Goal: Information Seeking & Learning: Learn about a topic

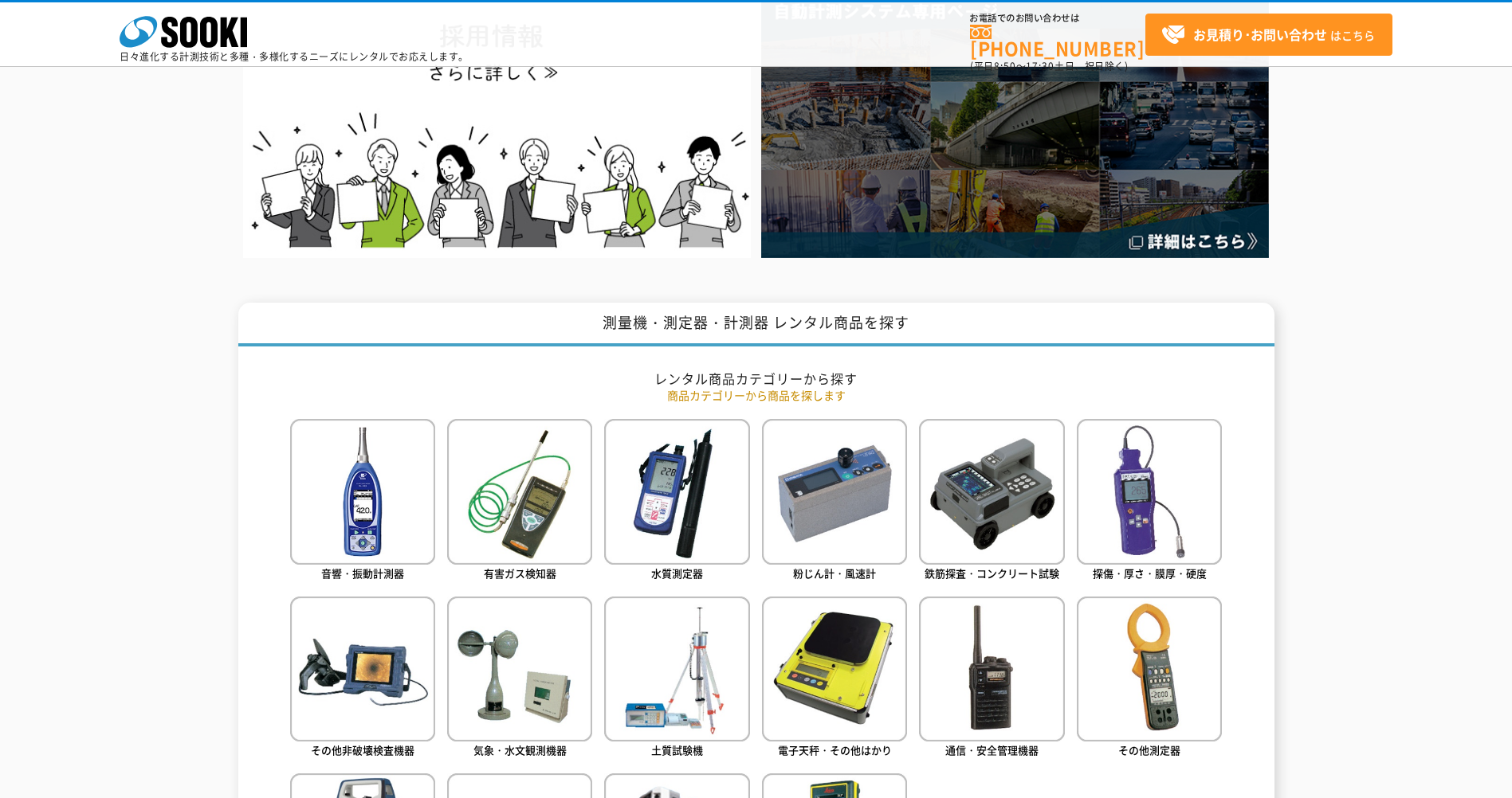
scroll to position [717, 0]
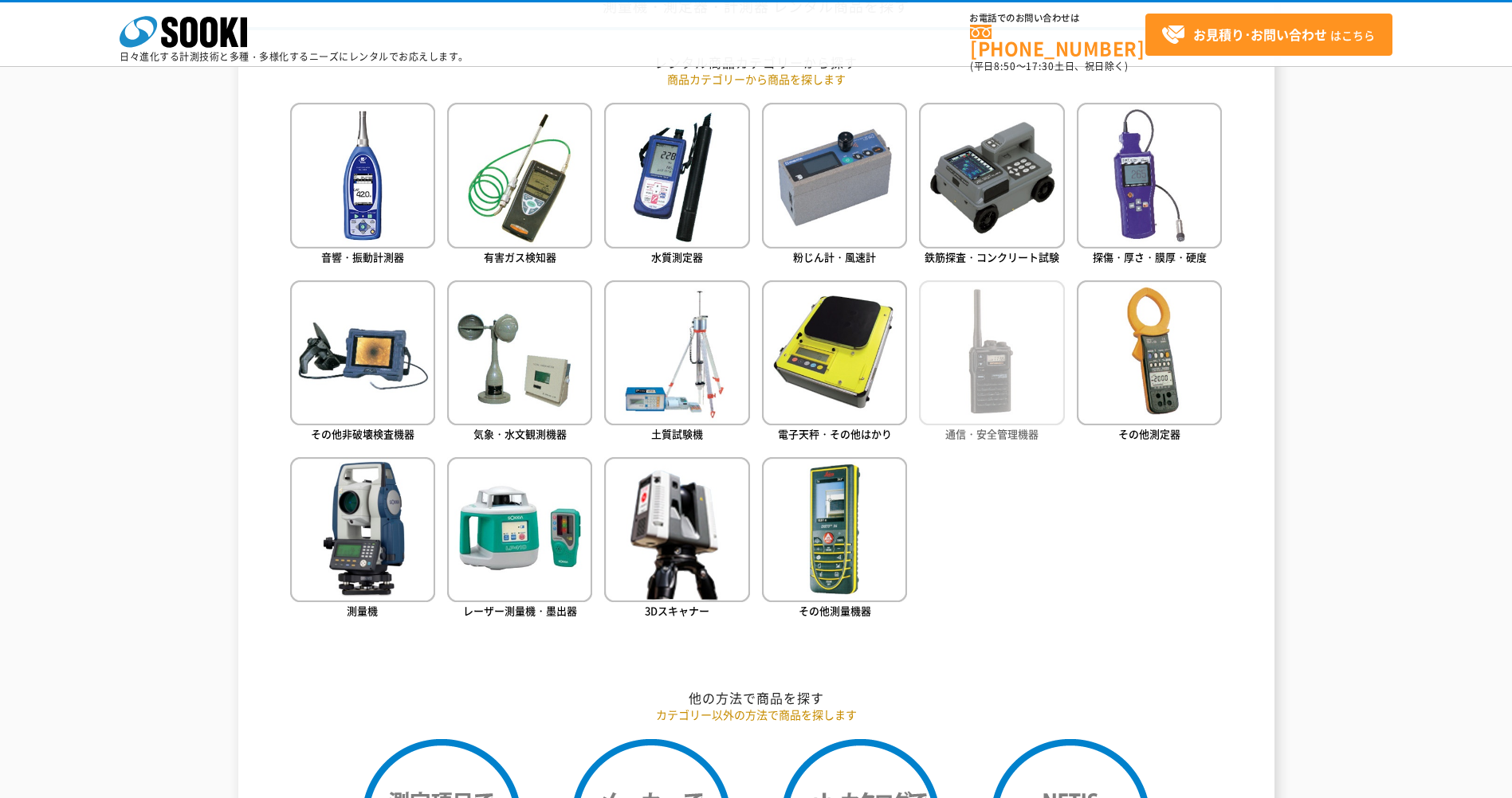
click at [1034, 363] on img at bounding box center [991, 352] width 145 height 145
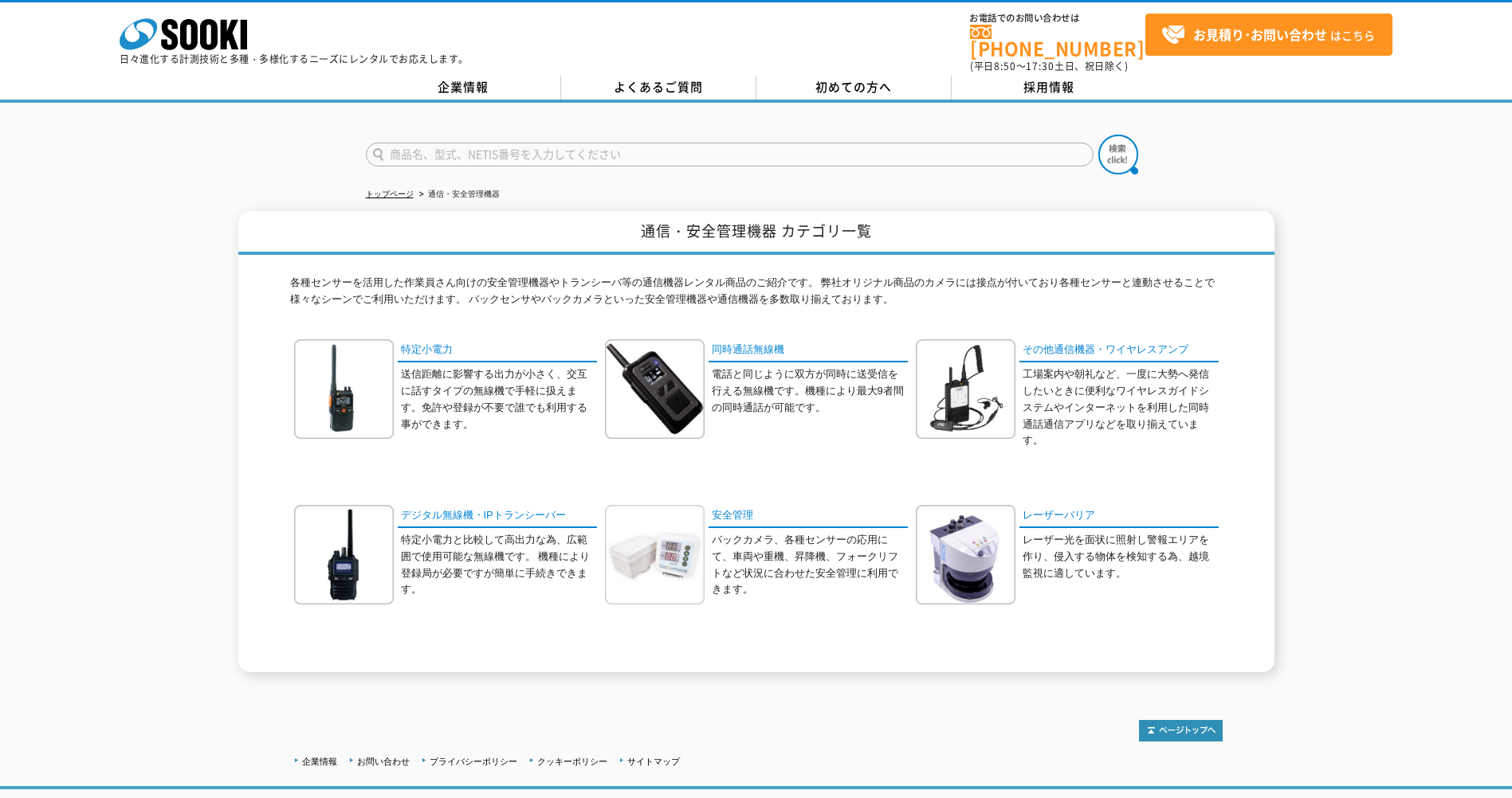
click at [635, 536] on img at bounding box center [654, 555] width 100 height 100
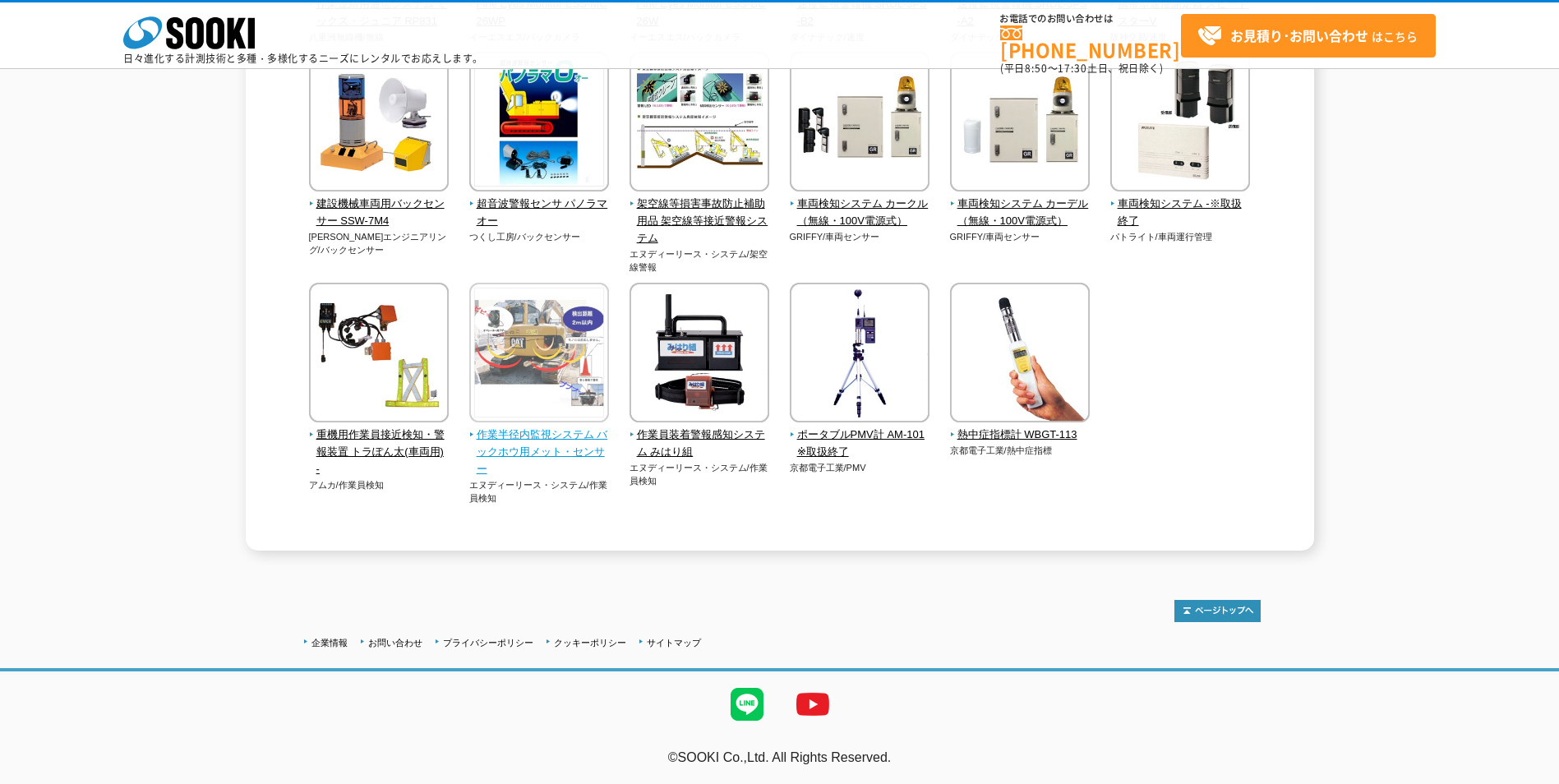
scroll to position [3183, 0]
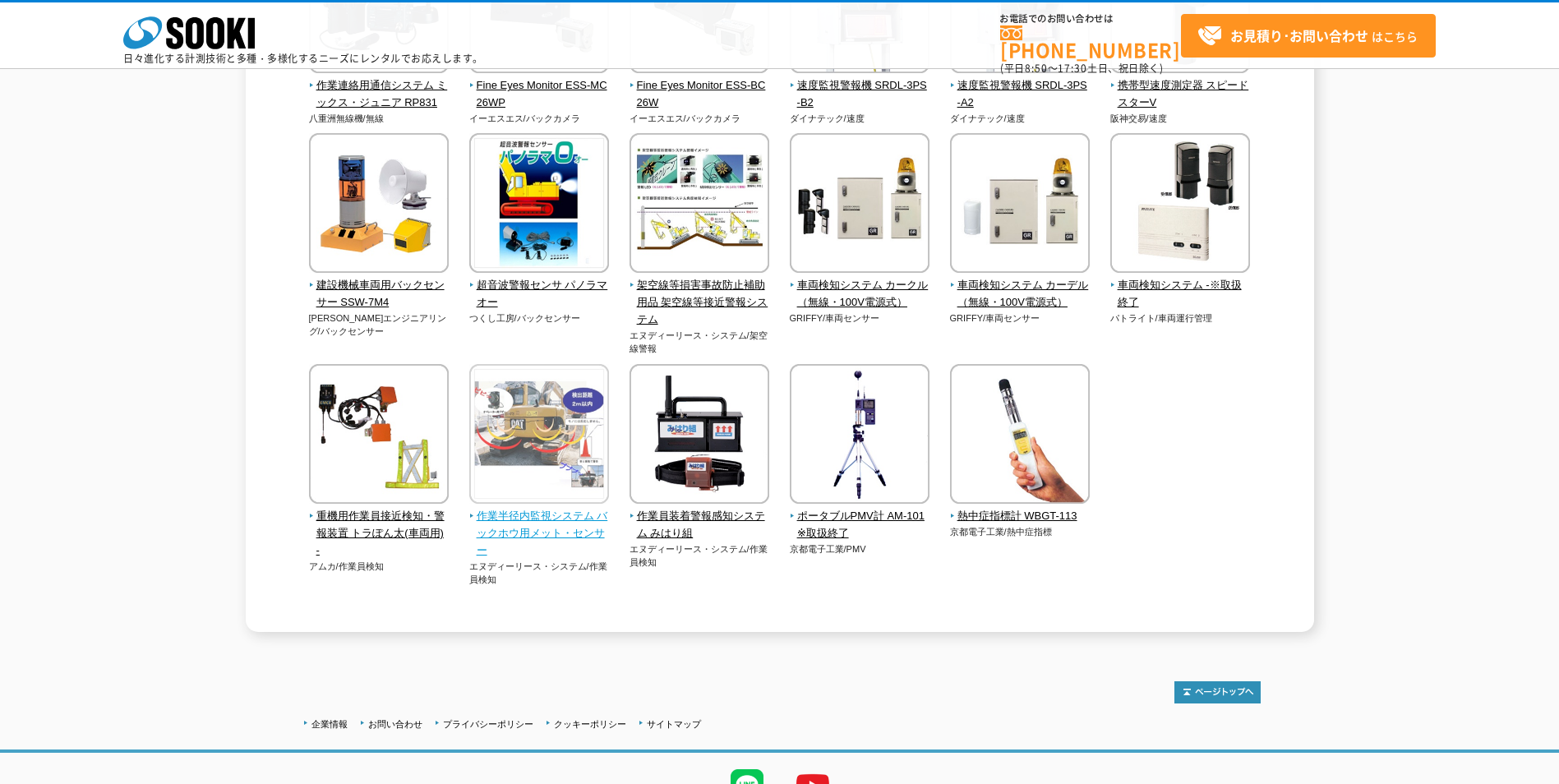
click at [551, 463] on img at bounding box center [539, 436] width 139 height 144
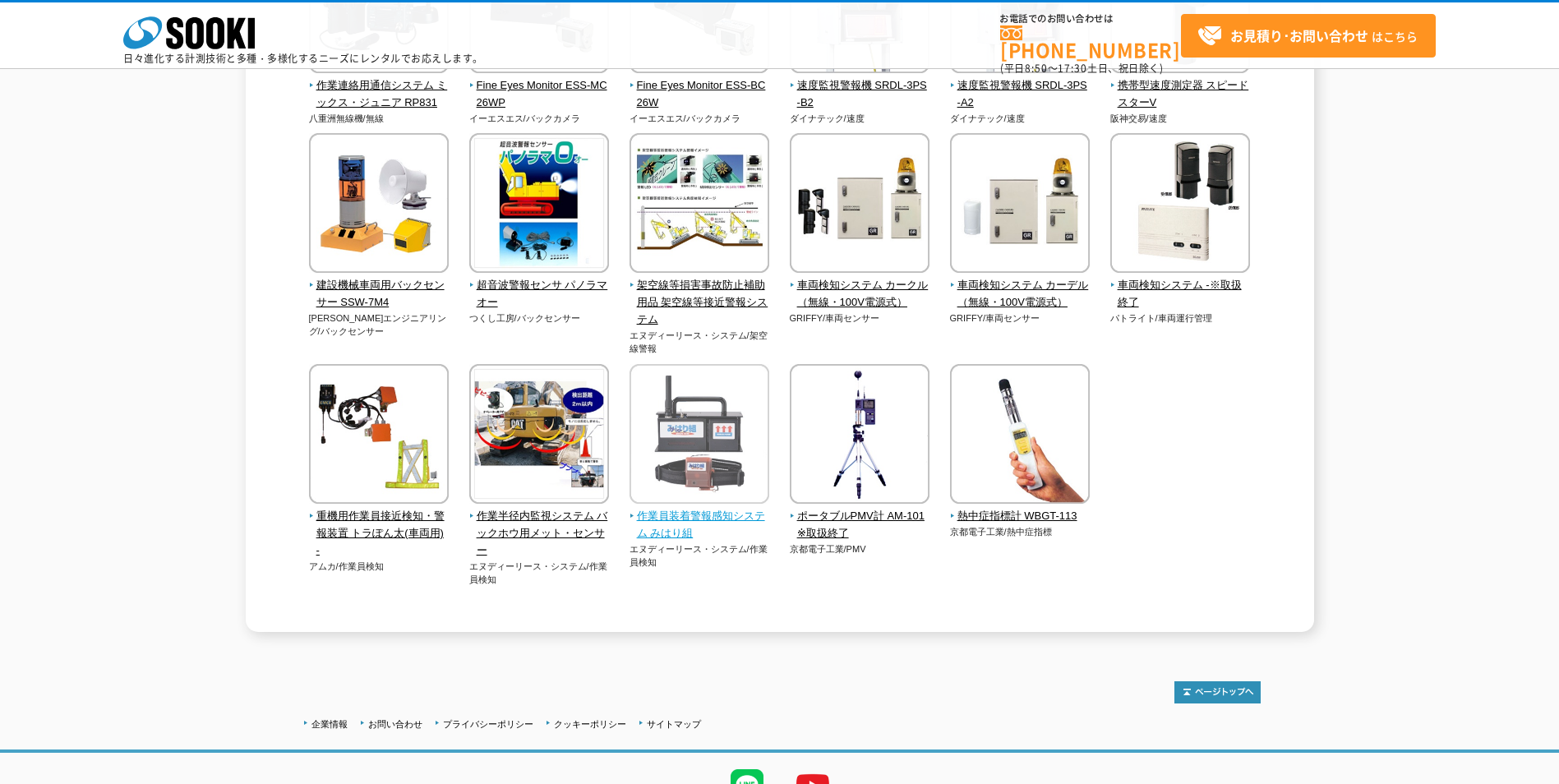
click at [685, 406] on img at bounding box center [700, 436] width 139 height 144
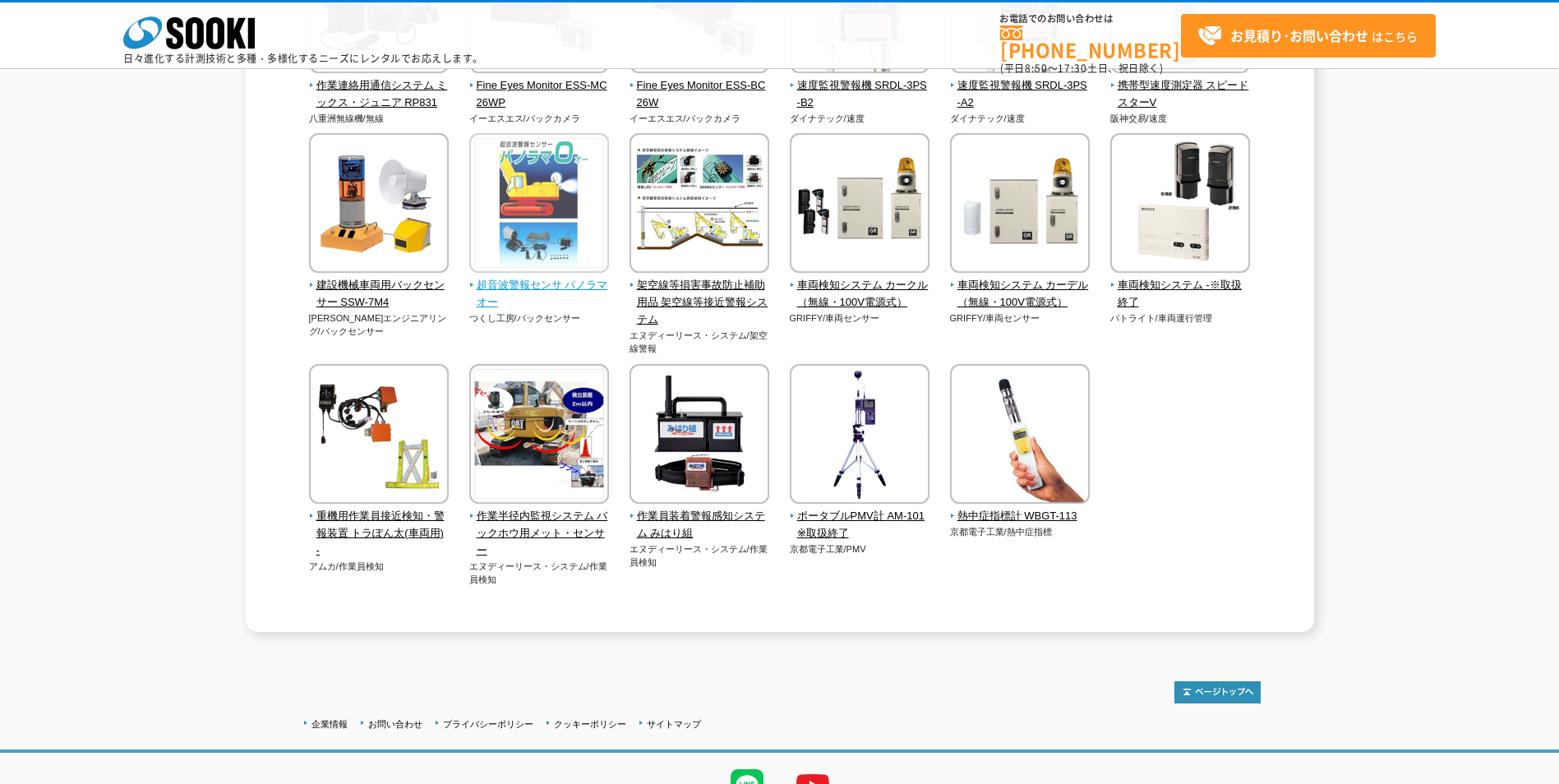
click at [531, 283] on span "超音波警報センサ パノラマオー" at bounding box center [539, 294] width 140 height 34
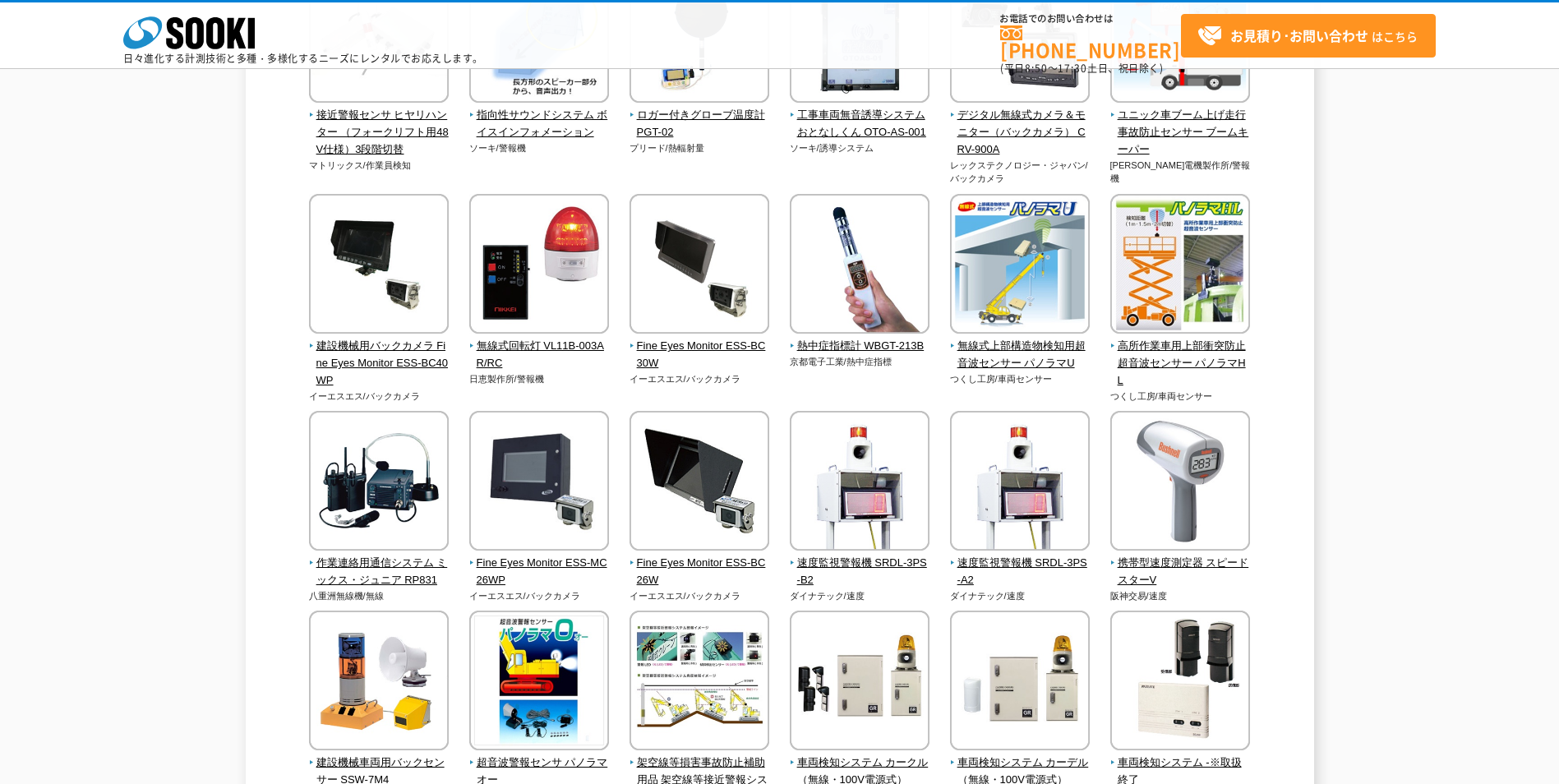
scroll to position [2608, 0]
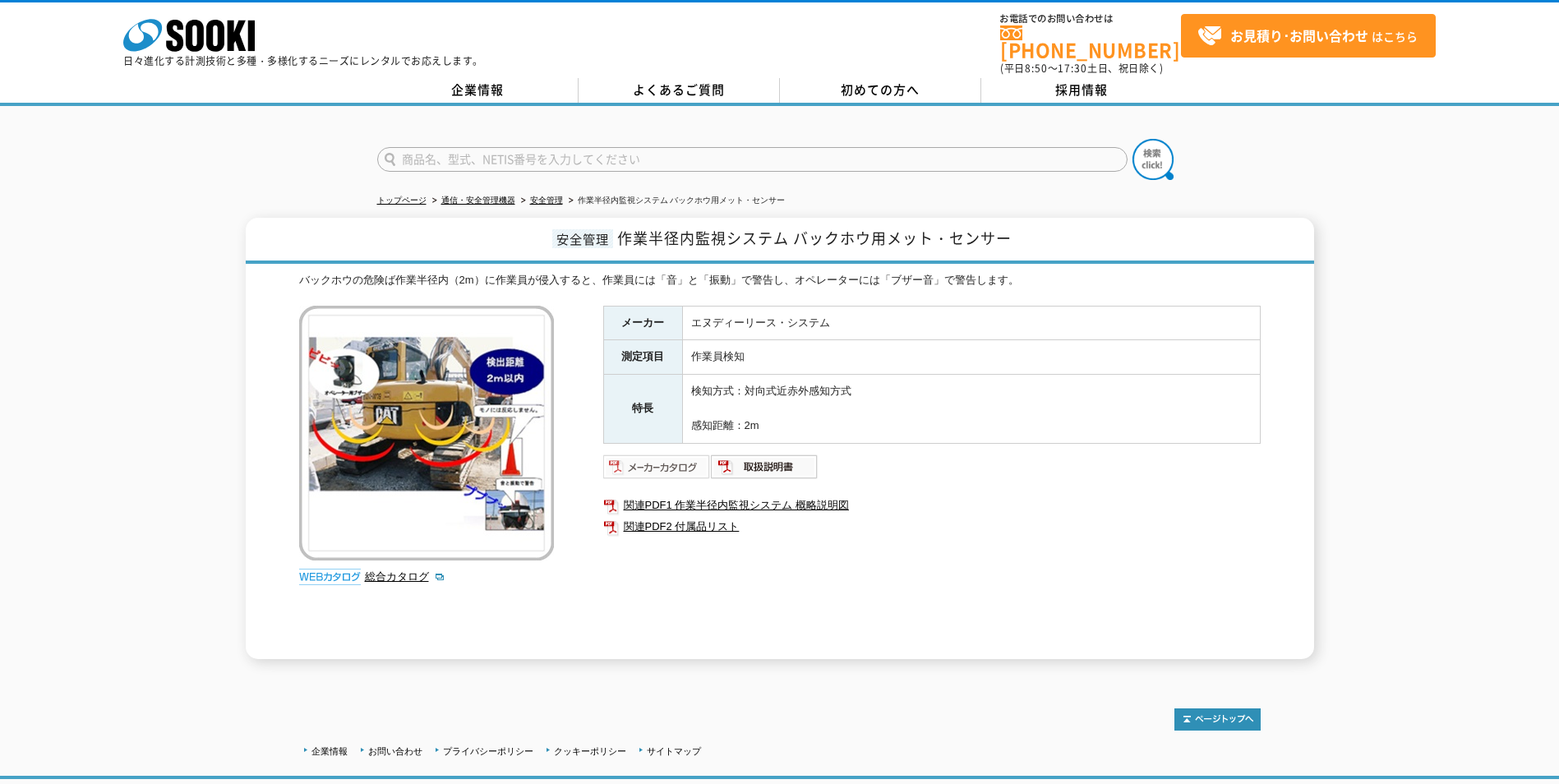
click at [658, 453] on img at bounding box center [657, 466] width 108 height 26
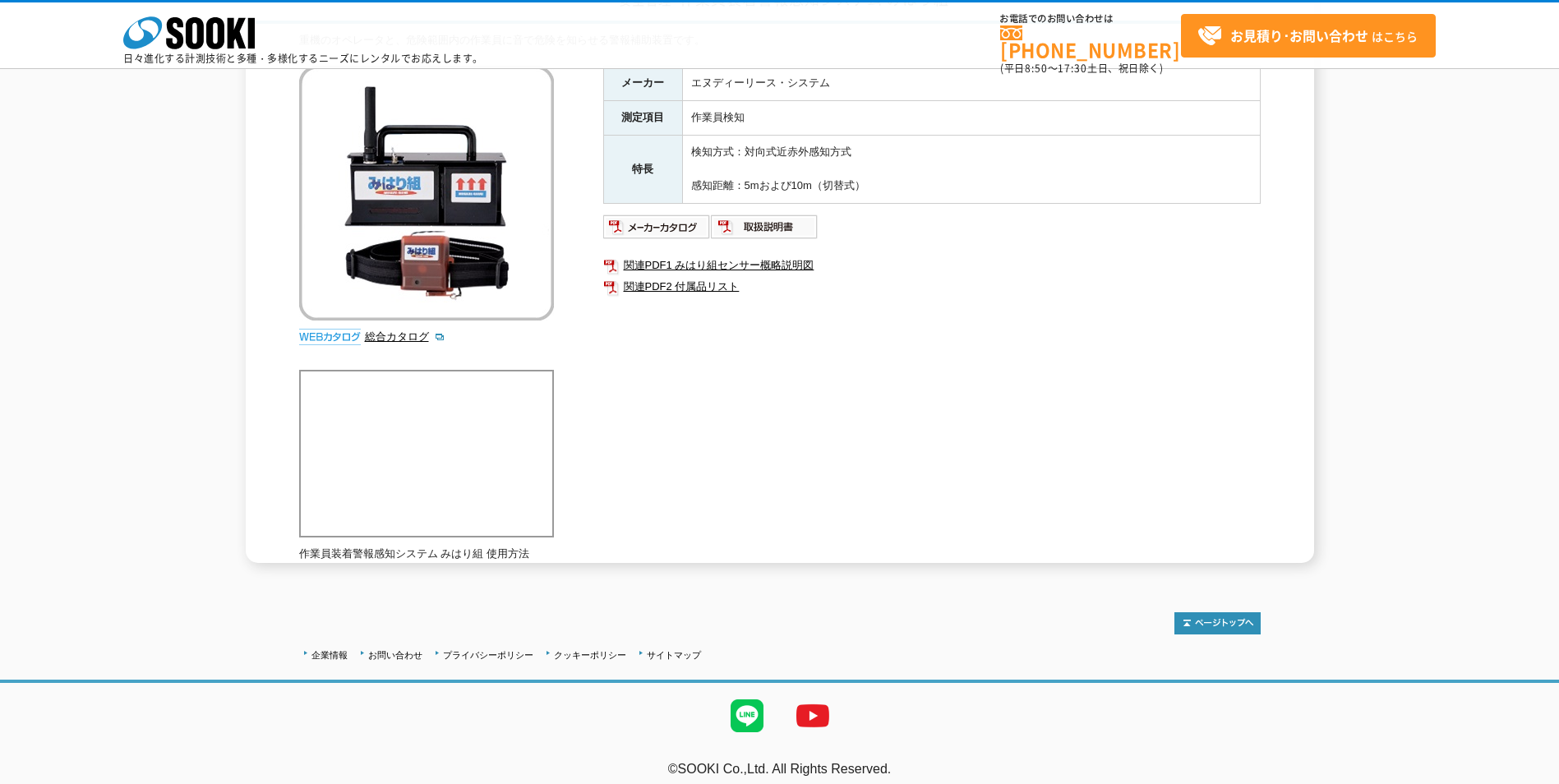
scroll to position [176, 0]
